Goal: Check status: Check status

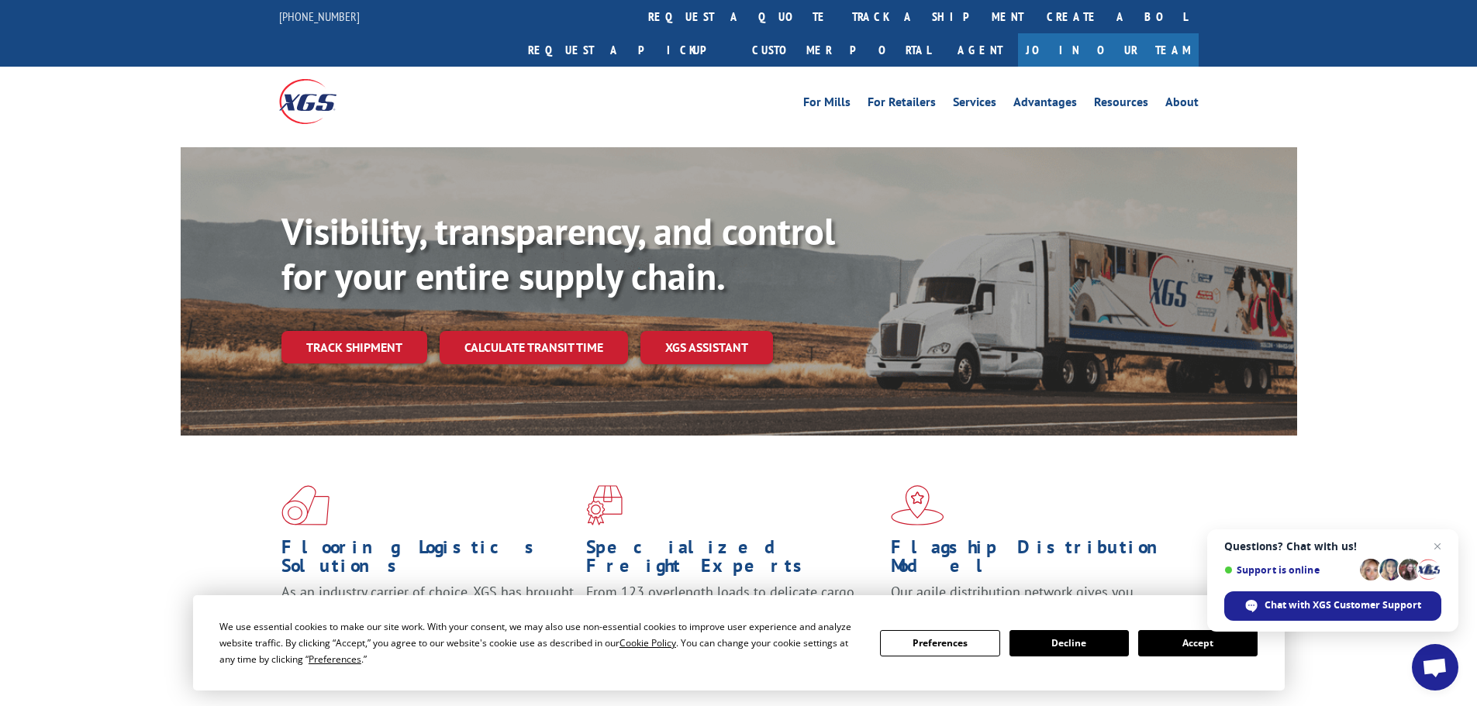
click at [340, 333] on div "Visibility, transparency, and control for your entire supply chain. Track shipm…" at bounding box center [789, 317] width 1016 height 216
click at [350, 331] on link "Track shipment" at bounding box center [354, 347] width 146 height 33
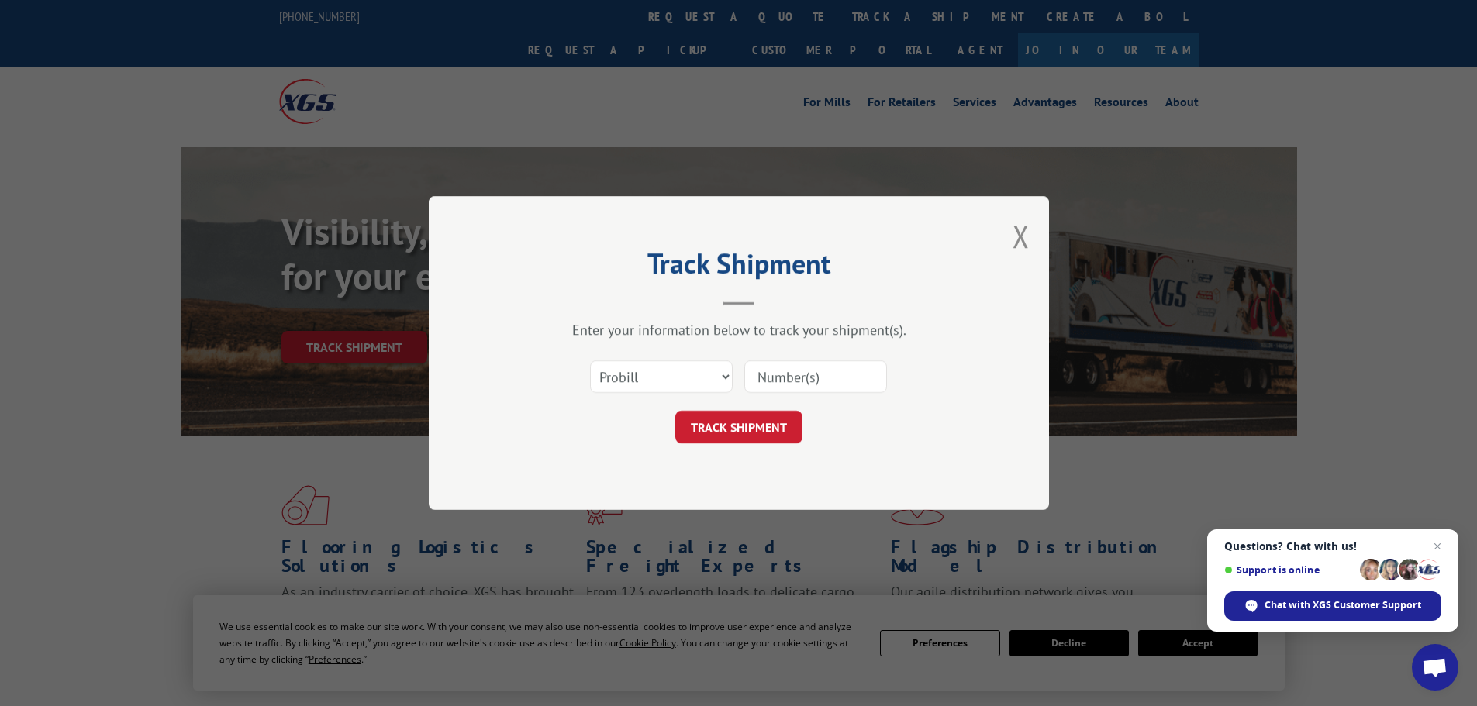
click at [806, 378] on input at bounding box center [815, 377] width 143 height 33
paste input "17477290"
type input "17477290"
click at [750, 429] on button "TRACK SHIPMENT" at bounding box center [738, 427] width 127 height 33
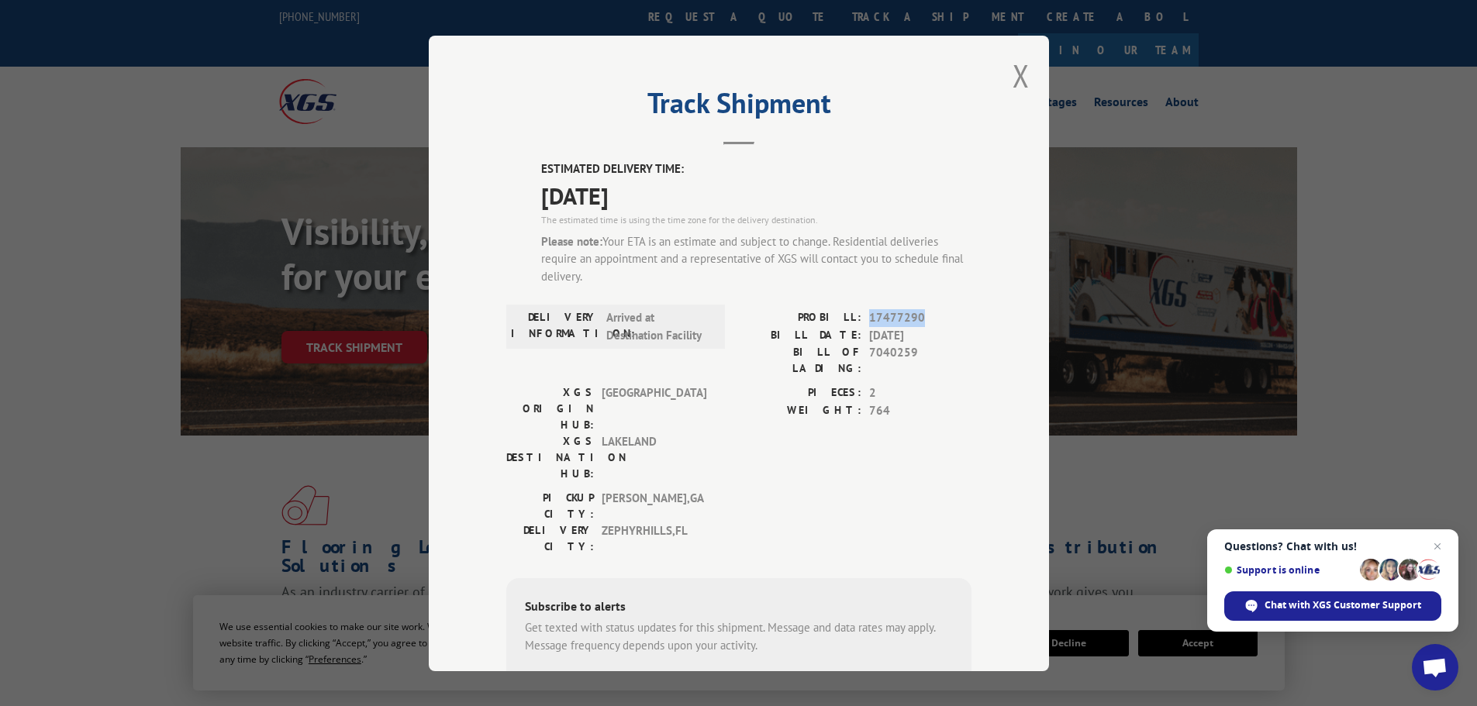
drag, startPoint x: 926, startPoint y: 318, endPoint x: 859, endPoint y: 323, distance: 66.9
click at [859, 323] on div "PROBILL: 17477290" at bounding box center [855, 318] width 233 height 18
copy span "17477290"
click at [876, 312] on span "17477290" at bounding box center [920, 318] width 102 height 18
click at [896, 331] on span "[DATE]" at bounding box center [920, 335] width 102 height 18
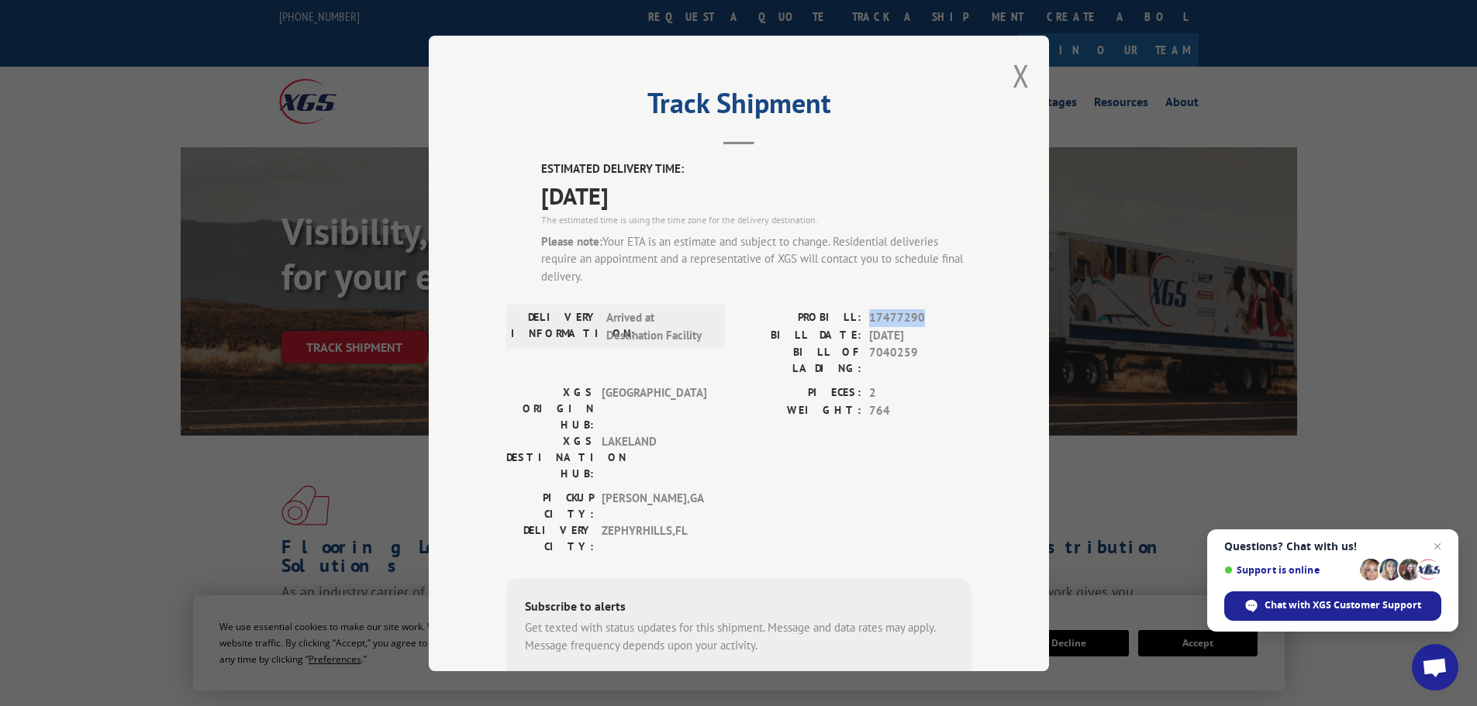
drag, startPoint x: 922, startPoint y: 319, endPoint x: 865, endPoint y: 315, distance: 57.5
click at [869, 315] on span "17477290" at bounding box center [920, 318] width 102 height 18
copy span "17477290"
click at [1013, 91] on button "Close modal" at bounding box center [1021, 75] width 17 height 41
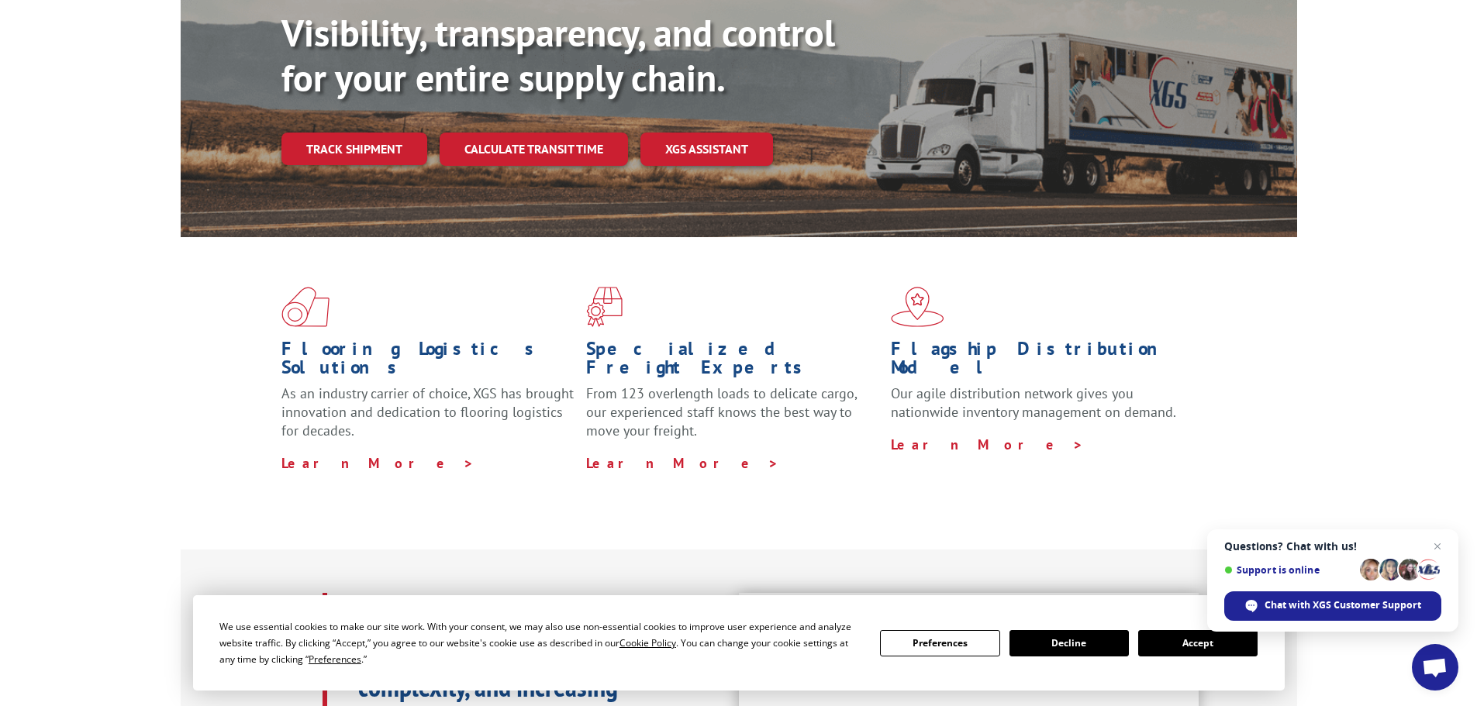
scroll to position [233, 0]
